Goal: Task Accomplishment & Management: Manage account settings

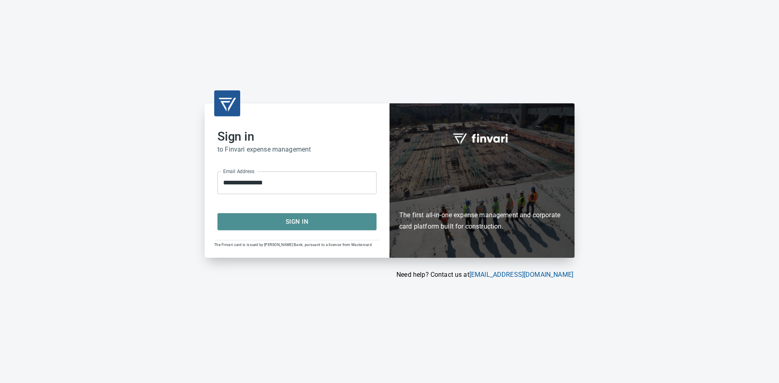
click at [276, 223] on span "Sign In" at bounding box center [296, 222] width 141 height 11
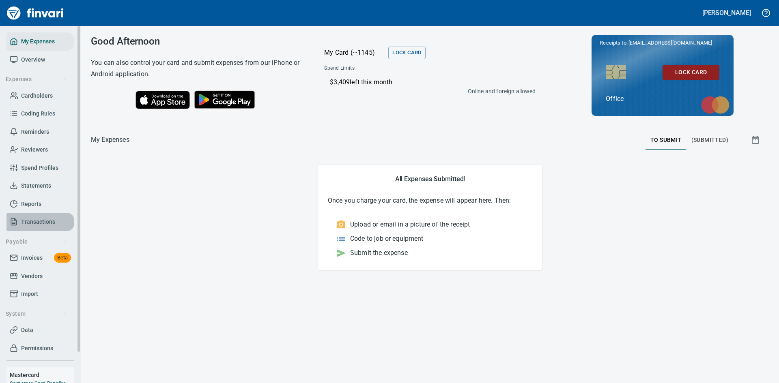
click at [38, 219] on span "Transactions" at bounding box center [38, 222] width 34 height 10
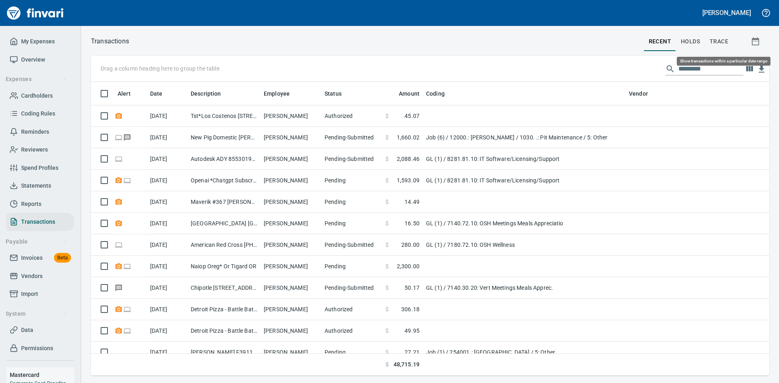
scroll to position [288, 666]
click at [695, 68] on input "text" at bounding box center [710, 68] width 65 height 13
click at [684, 67] on input "text" at bounding box center [710, 68] width 65 height 13
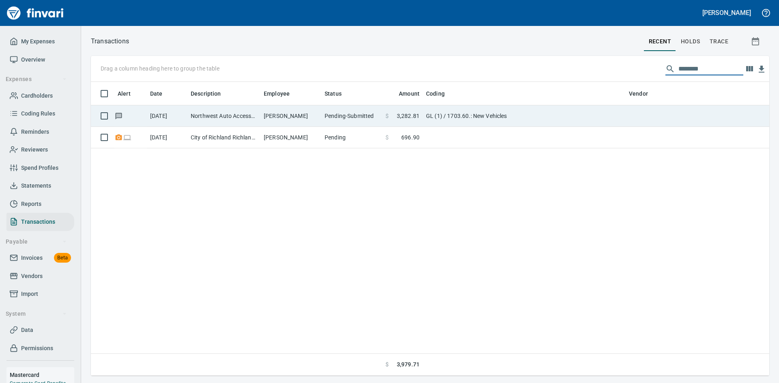
type input "********"
click at [239, 119] on td "Northwest Auto Accesso Portland OR" at bounding box center [223, 115] width 73 height 21
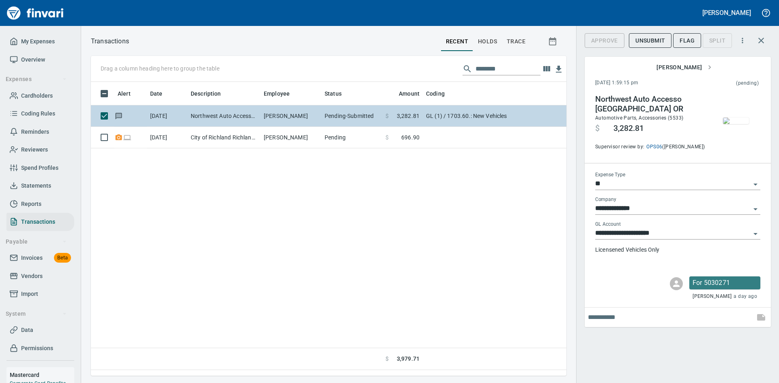
scroll to position [282, 469]
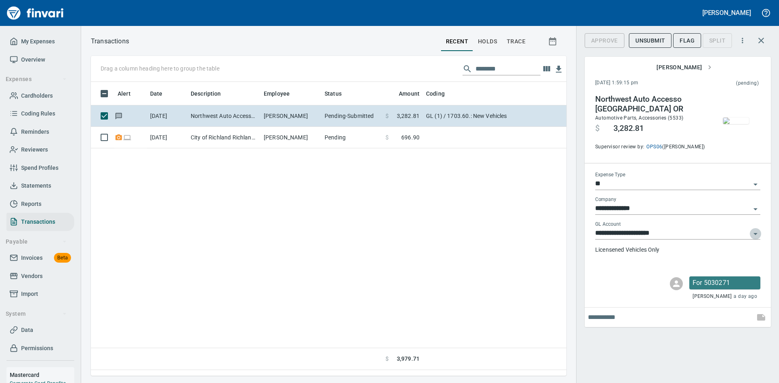
click at [758, 233] on icon "Open" at bounding box center [755, 234] width 10 height 10
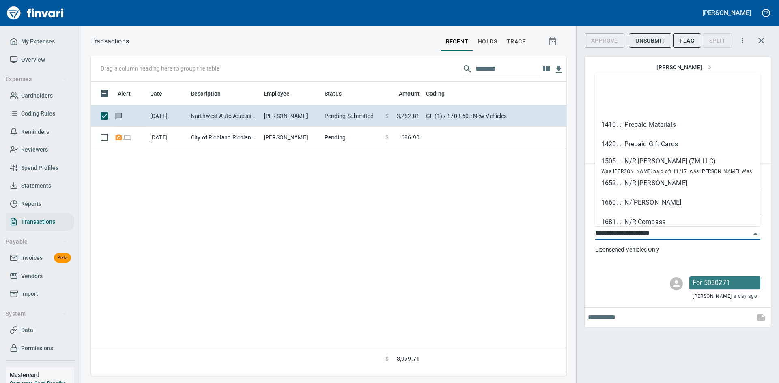
scroll to position [64, 0]
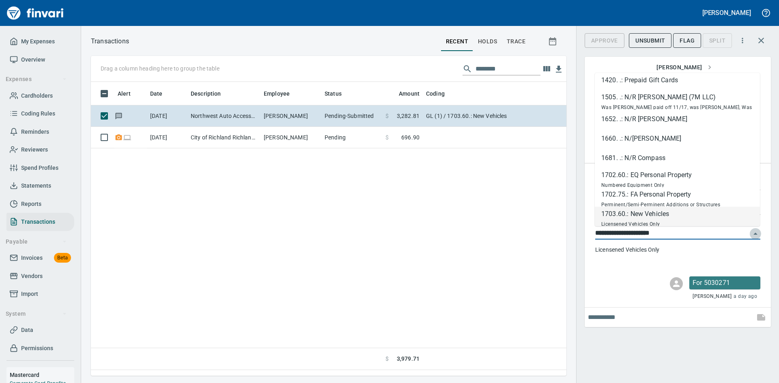
click at [758, 233] on icon "Close" at bounding box center [755, 234] width 10 height 10
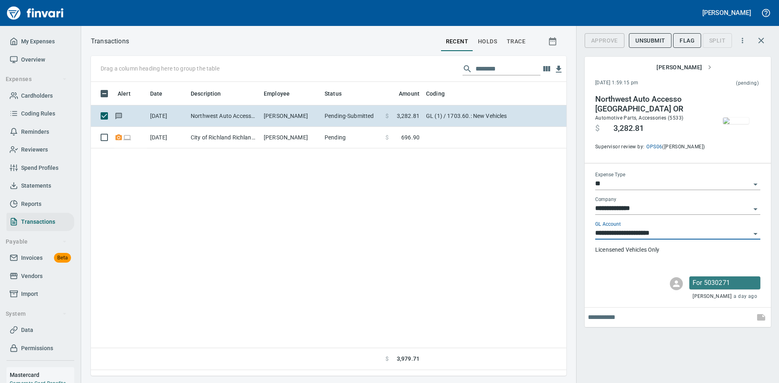
scroll to position [282, 469]
click at [683, 89] on div "Northwest Auto Accesso Portland OR Automotive Parts, Accessories (5533) $ 3,282…" at bounding box center [678, 125] width 178 height 75
click at [604, 283] on div "For 5030271 Robert Kaarto a day ago" at bounding box center [678, 289] width 178 height 24
click at [741, 43] on icon "button" at bounding box center [742, 41] width 8 height 8
click at [607, 318] on div at bounding box center [389, 191] width 779 height 383
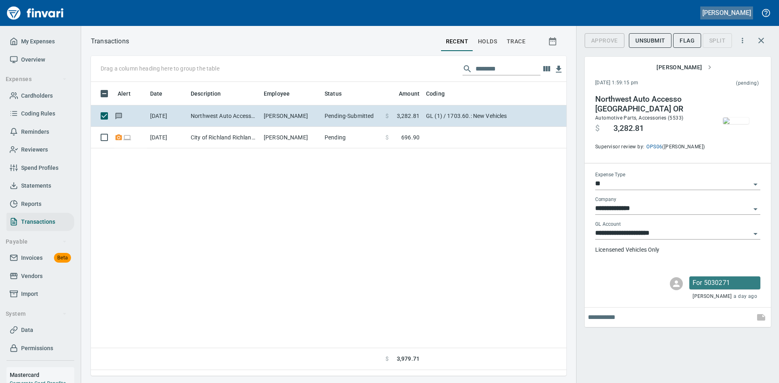
click at [739, 13] on h5 "Sara Mclaughlin" at bounding box center [726, 13] width 49 height 9
click at [700, 51] on span "Sign out" at bounding box center [695, 50] width 47 height 10
